Goal: Task Accomplishment & Management: Manage account settings

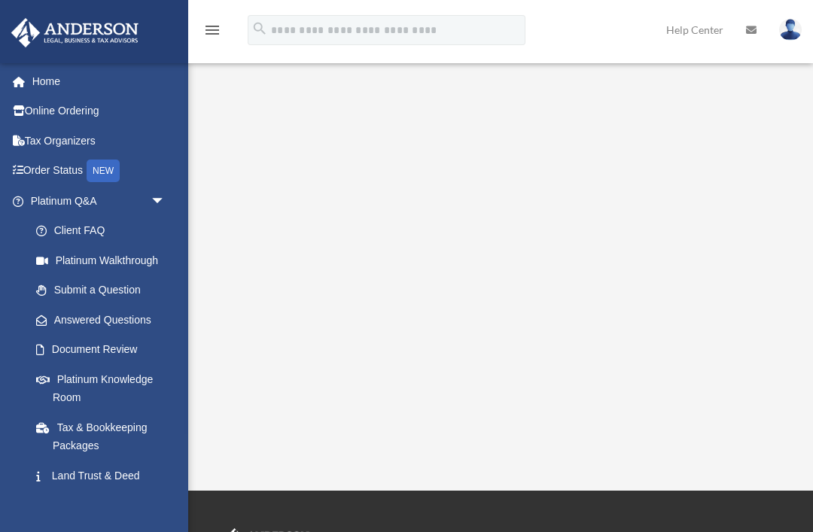
click at [83, 345] on link "Document Review" at bounding box center [104, 350] width 167 height 30
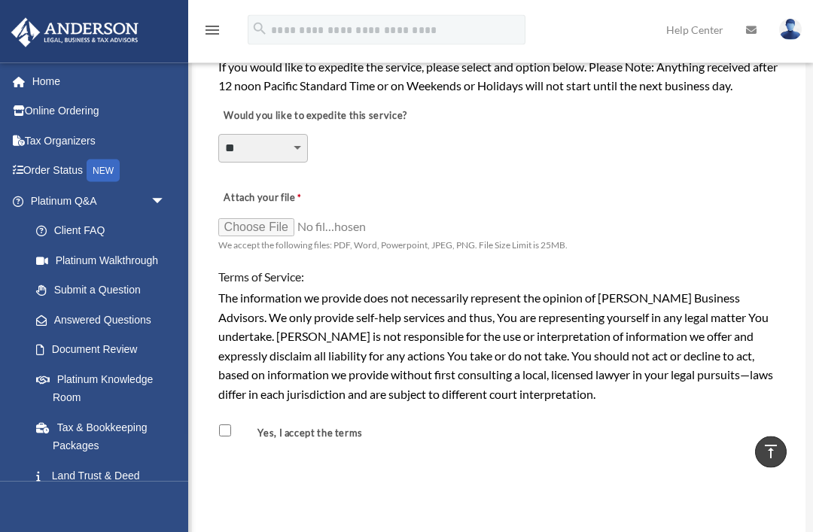
scroll to position [1107, 0]
click at [80, 468] on link "Land Trust & Deed Forum" at bounding box center [104, 485] width 167 height 48
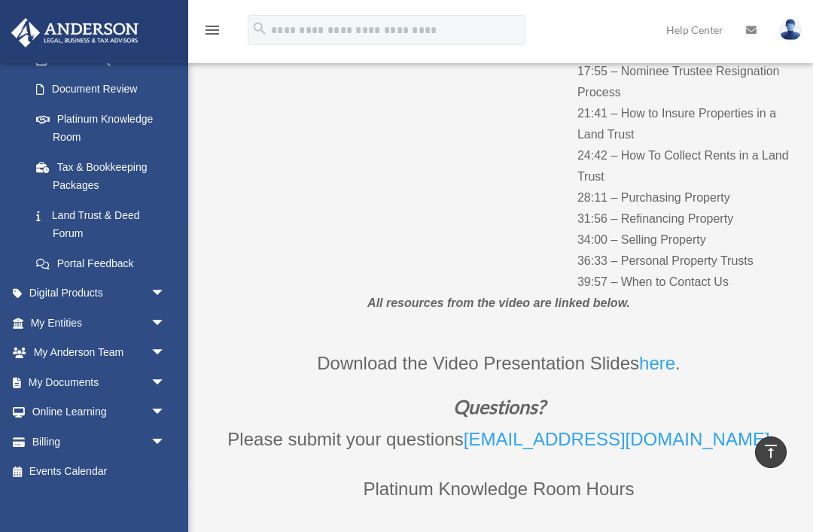
scroll to position [260, 0]
click at [72, 373] on link "My Documents arrow_drop_down" at bounding box center [100, 383] width 178 height 30
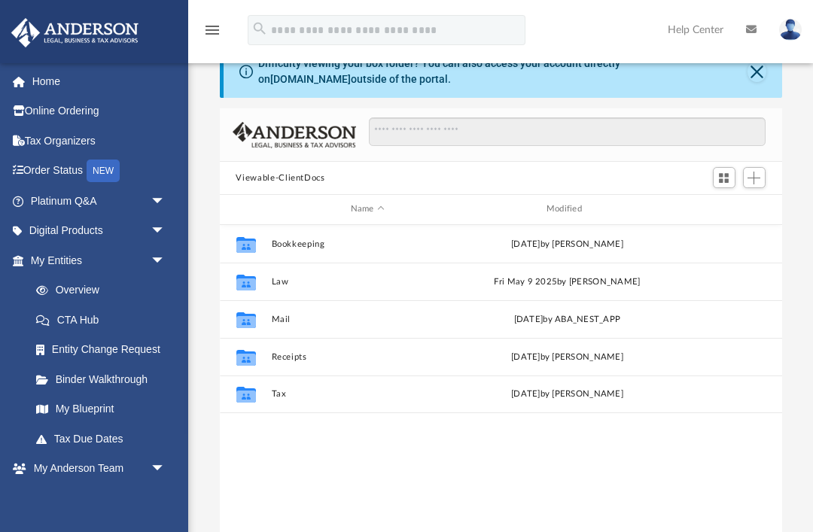
scroll to position [38, 0]
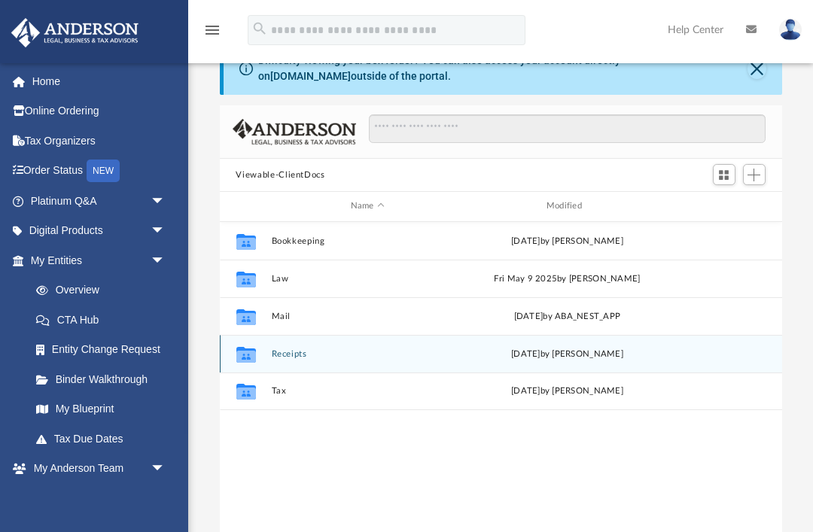
click at [263, 351] on div "Collaborated Folder" at bounding box center [246, 354] width 38 height 24
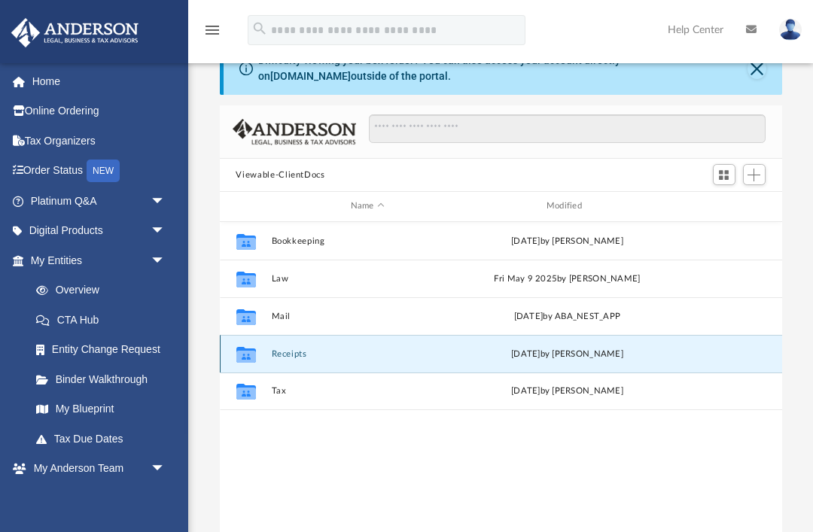
click at [246, 356] on icon "grid" at bounding box center [246, 356] width 20 height 12
click at [383, 356] on button "Receipts" at bounding box center [367, 354] width 193 height 10
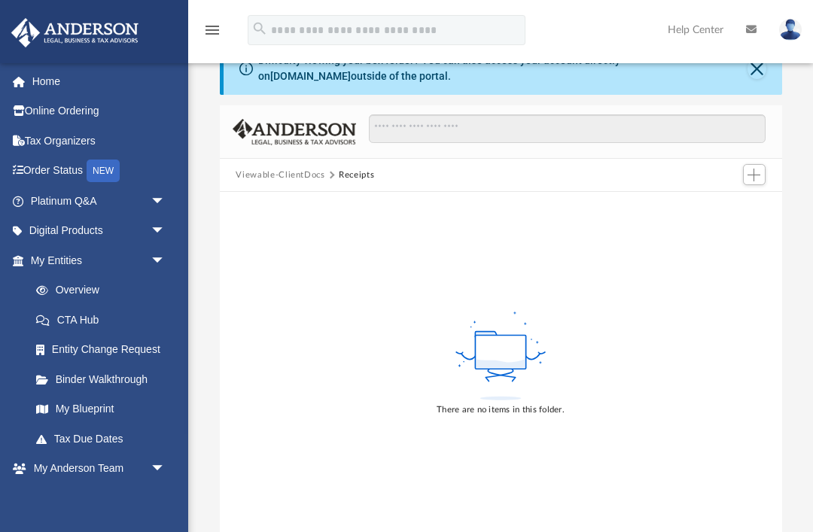
scroll to position [0, 0]
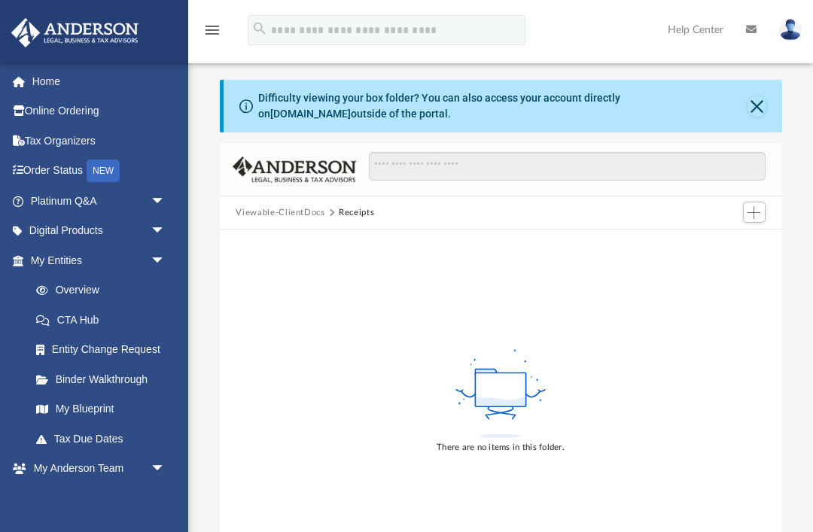
click at [762, 99] on button "Close" at bounding box center [756, 106] width 19 height 21
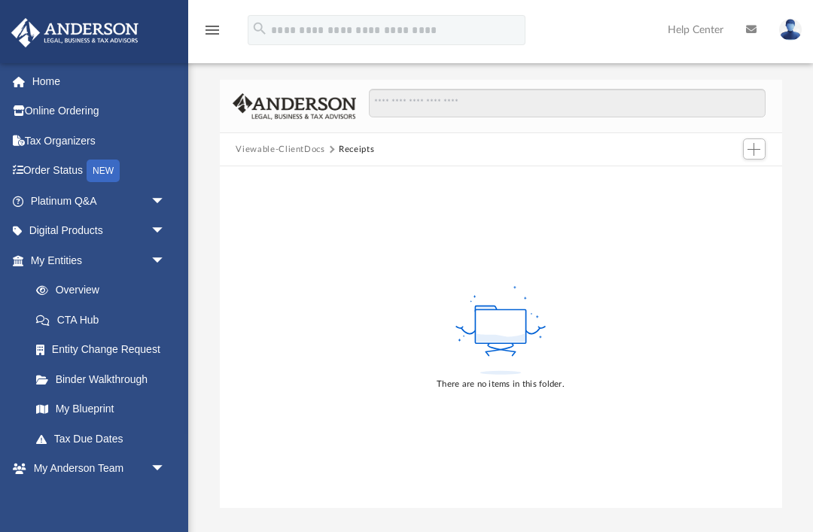
click at [111, 381] on link "Binder Walkthrough" at bounding box center [104, 379] width 167 height 30
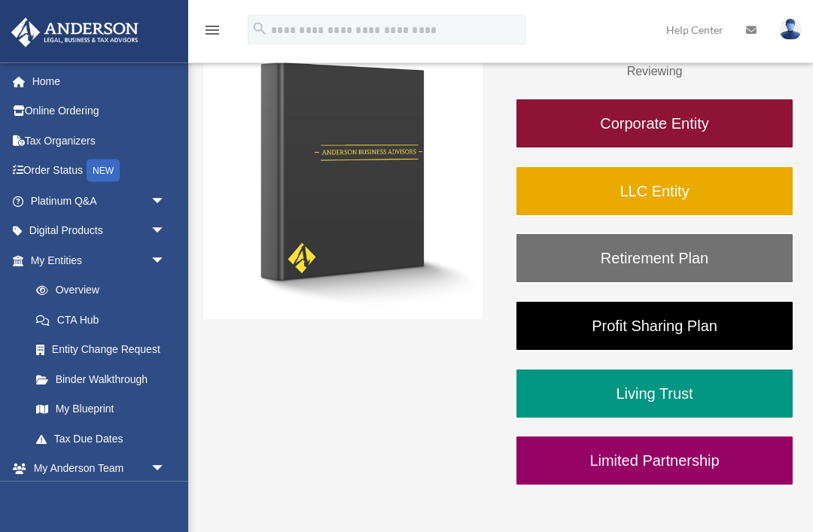
scroll to position [212, 0]
click at [723, 396] on link "Living Trust" at bounding box center [654, 393] width 279 height 51
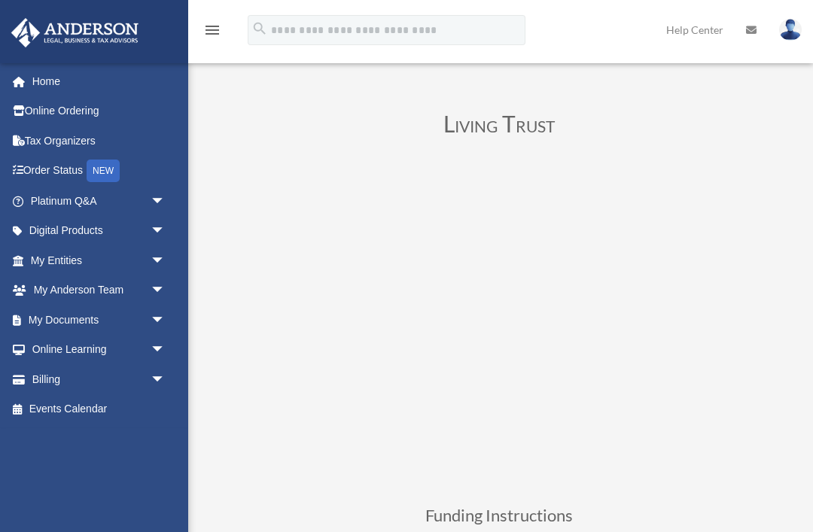
click at [48, 85] on link "Home" at bounding box center [100, 81] width 178 height 30
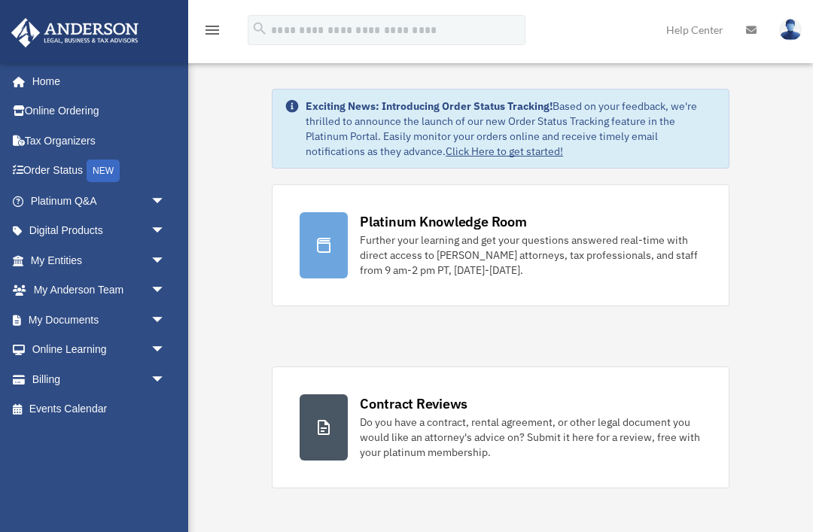
click at [477, 237] on div "Further your learning and get your questions answered real-time with direct acc…" at bounding box center [531, 255] width 342 height 45
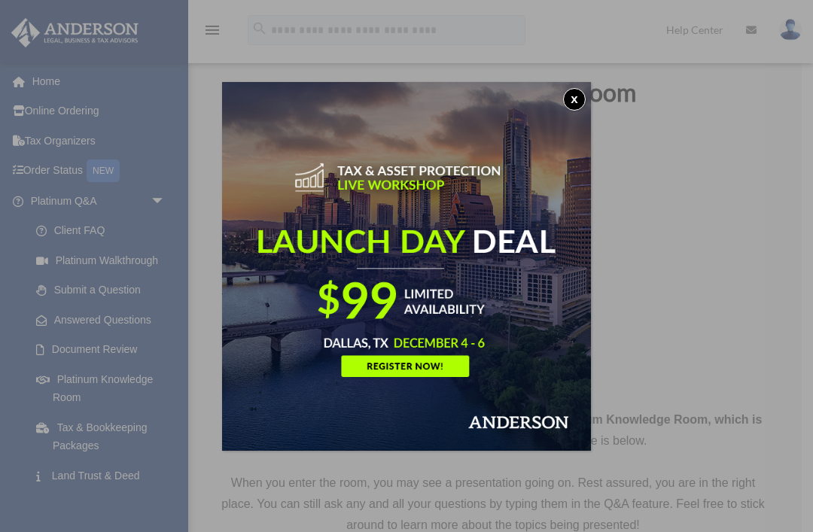
click at [575, 100] on button "x" at bounding box center [574, 99] width 23 height 23
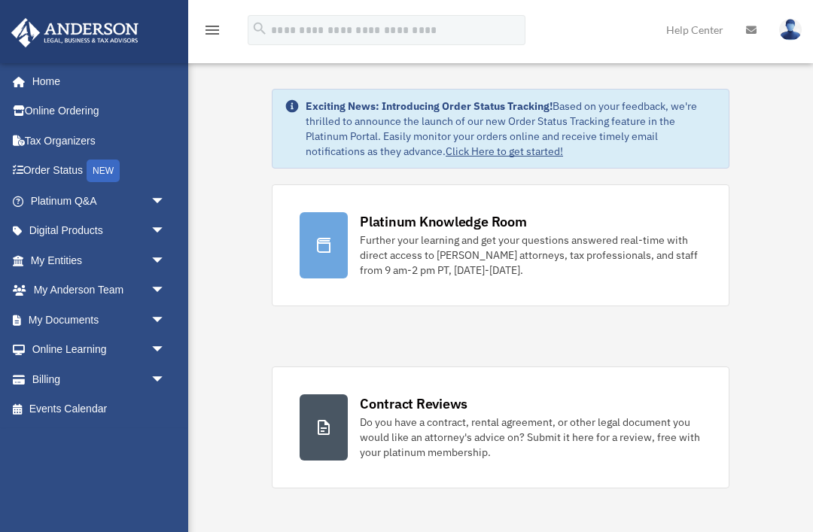
click at [53, 169] on link "Order Status NEW" at bounding box center [100, 171] width 178 height 31
click at [790, 30] on img at bounding box center [790, 30] width 23 height 22
click at [498, 129] on link "Logout" at bounding box center [545, 131] width 151 height 31
